Goal: Task Accomplishment & Management: Manage account settings

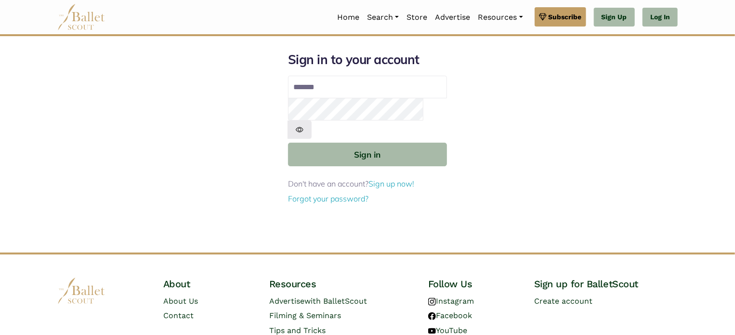
type input "**********"
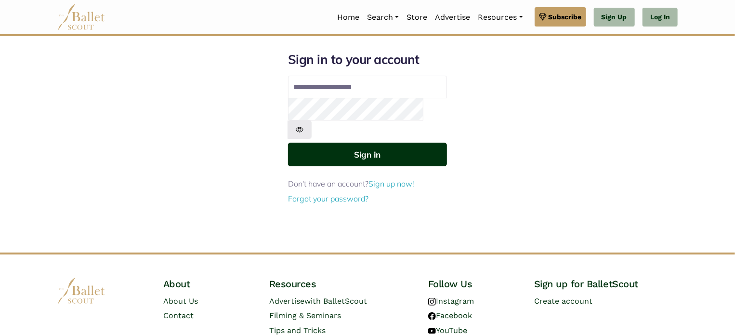
click at [367, 143] on button "Sign in" at bounding box center [367, 155] width 159 height 24
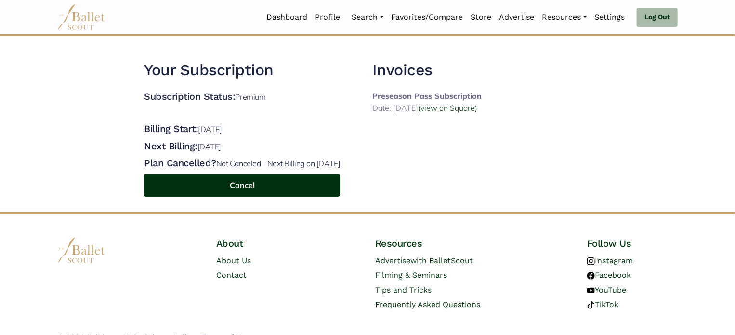
click at [269, 195] on button "Cancel" at bounding box center [242, 185] width 196 height 23
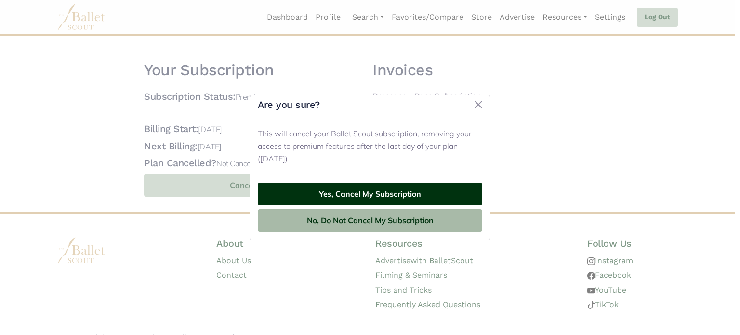
click at [360, 195] on button "Yes, Cancel My Subscription" at bounding box center [370, 193] width 224 height 23
